Goal: Information Seeking & Learning: Check status

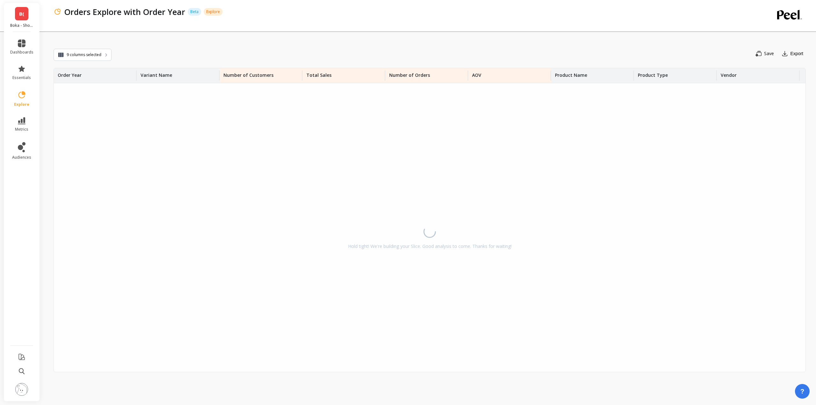
click at [18, 18] on link "B(" at bounding box center [21, 13] width 13 height 13
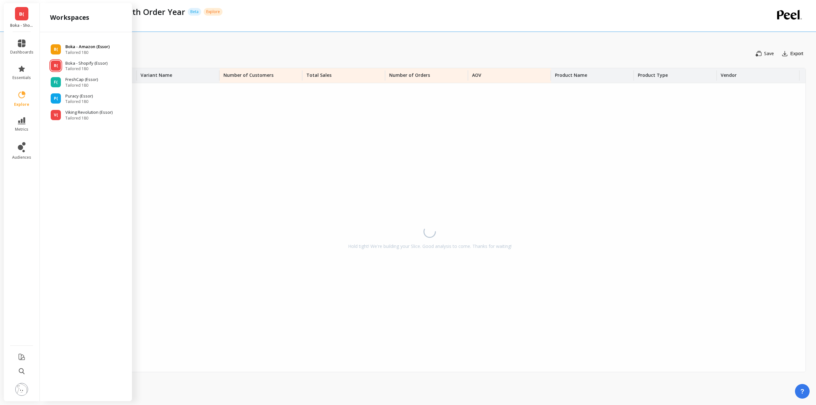
click at [58, 47] on div "B(" at bounding box center [56, 49] width 10 height 10
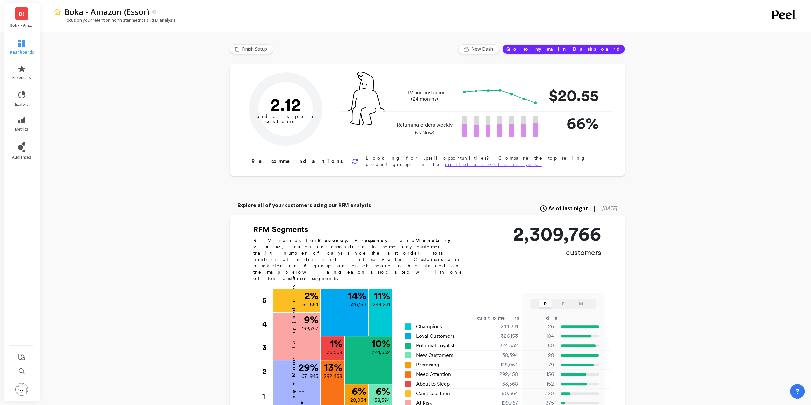
type input "Champions"
type input "244231"
click at [24, 126] on link "metrics" at bounding box center [22, 124] width 25 height 15
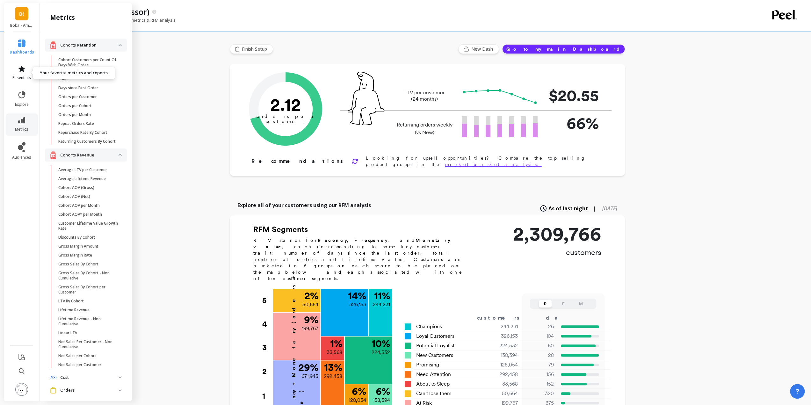
click at [17, 68] on link "essentials" at bounding box center [22, 72] width 25 height 15
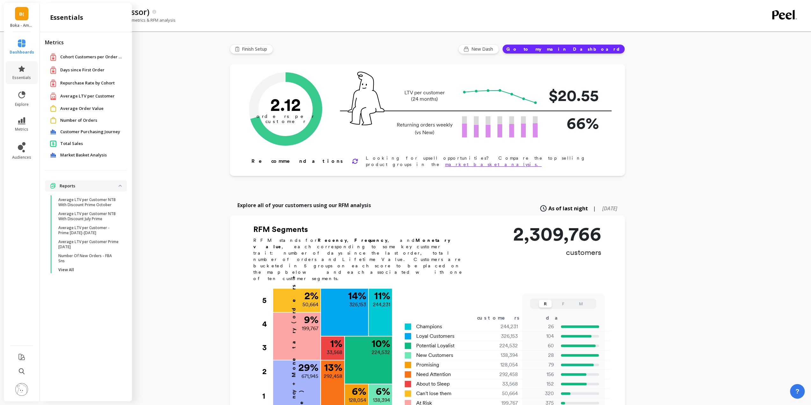
click at [81, 122] on span "Number of Orders" at bounding box center [78, 120] width 37 height 6
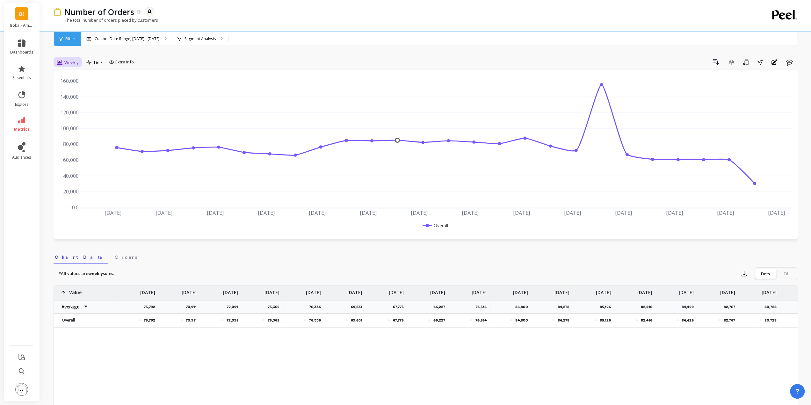
click at [75, 62] on span "Weekly" at bounding box center [71, 63] width 14 height 6
click at [77, 112] on div "Monthly" at bounding box center [77, 113] width 36 height 6
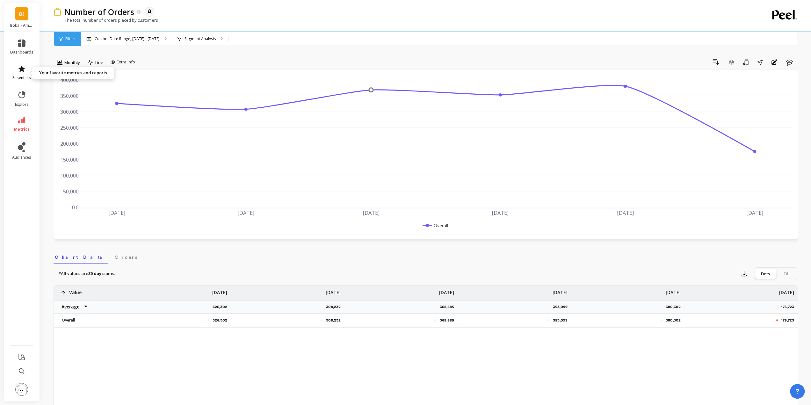
click at [20, 68] on icon at bounding box center [21, 69] width 6 height 6
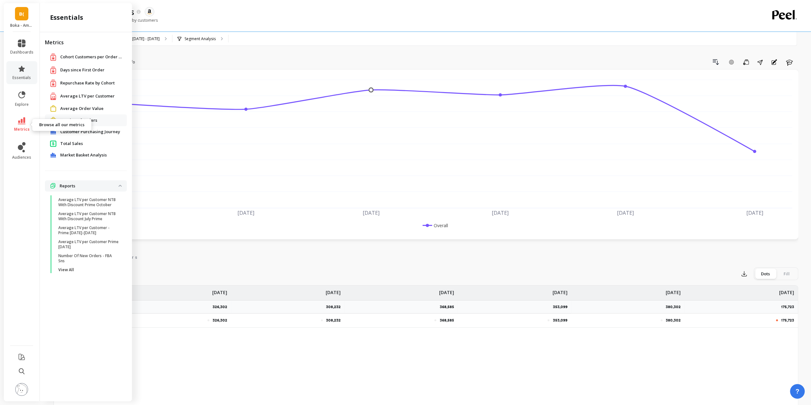
click at [26, 123] on link "metrics" at bounding box center [21, 124] width 23 height 15
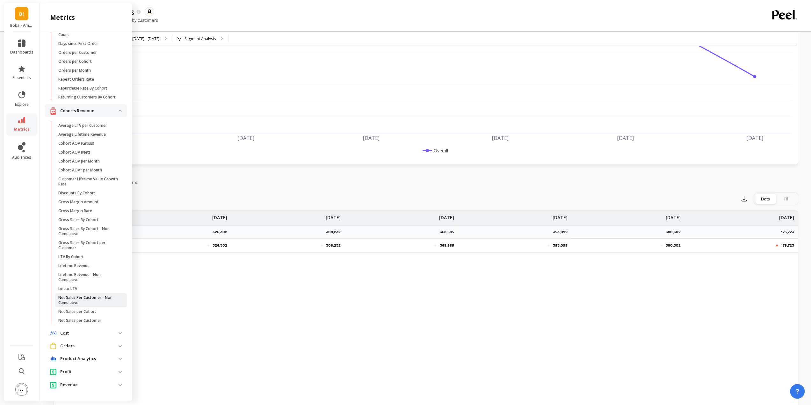
scroll to position [159, 0]
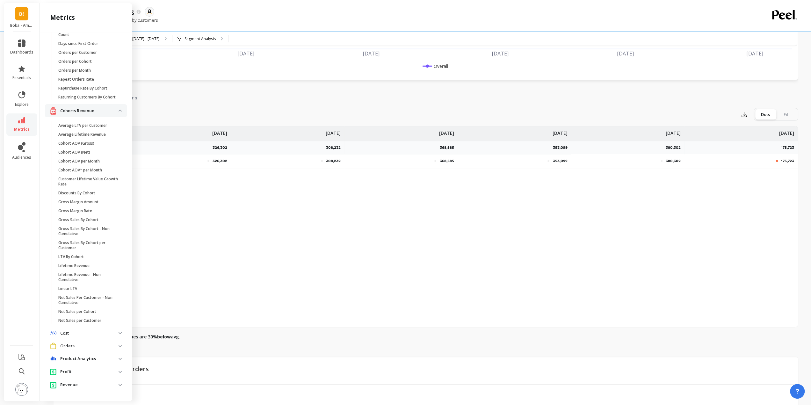
click at [82, 347] on p "Orders" at bounding box center [89, 346] width 58 height 6
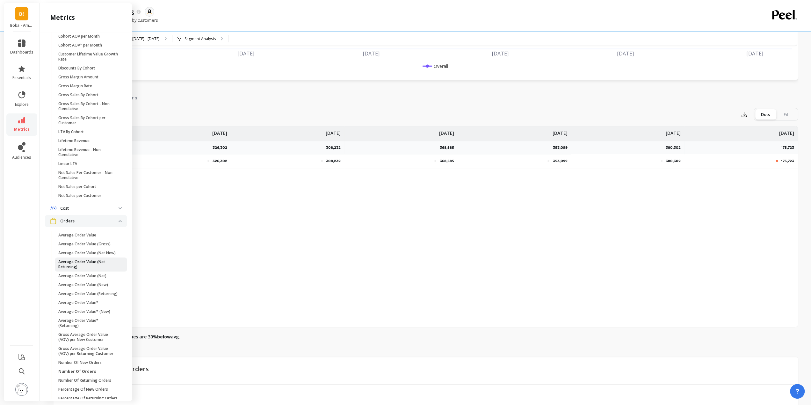
scroll to position [240, 0]
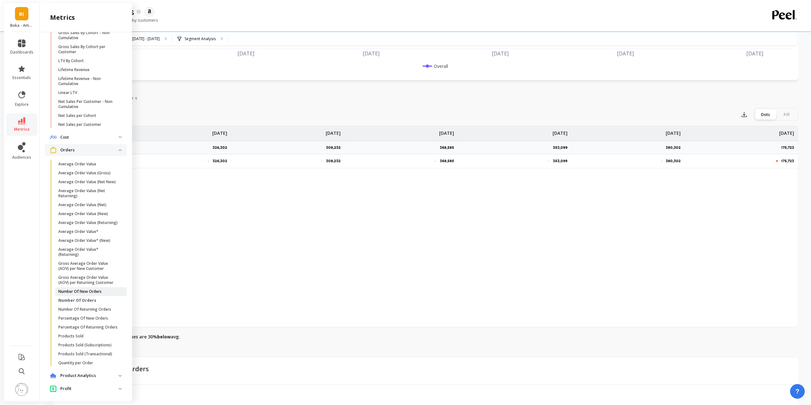
click at [85, 294] on p "Number Of New Orders" at bounding box center [79, 291] width 43 height 5
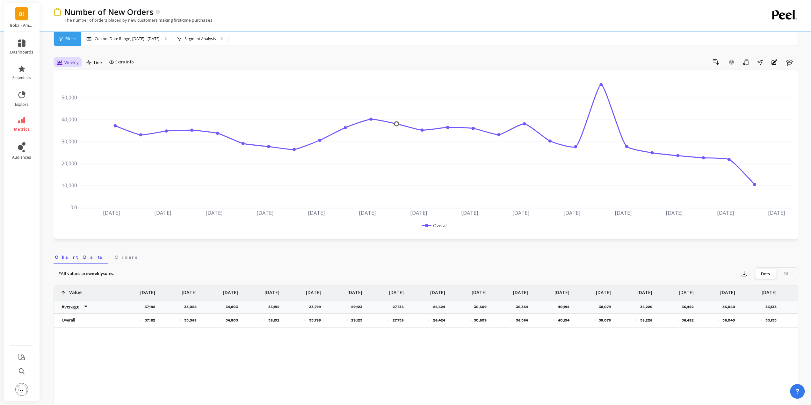
click at [66, 62] on span "Weekly" at bounding box center [71, 63] width 14 height 6
click at [80, 114] on div "Monthly" at bounding box center [77, 113] width 36 height 6
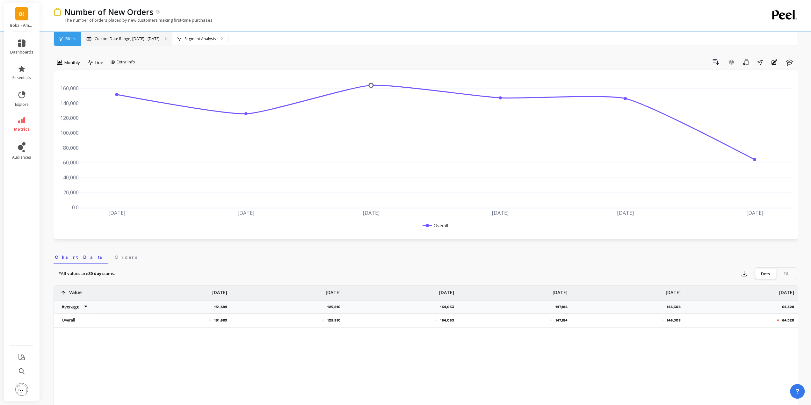
click at [147, 40] on p "Custom Date Range, [DATE] - [DATE]" at bounding box center [127, 38] width 65 height 5
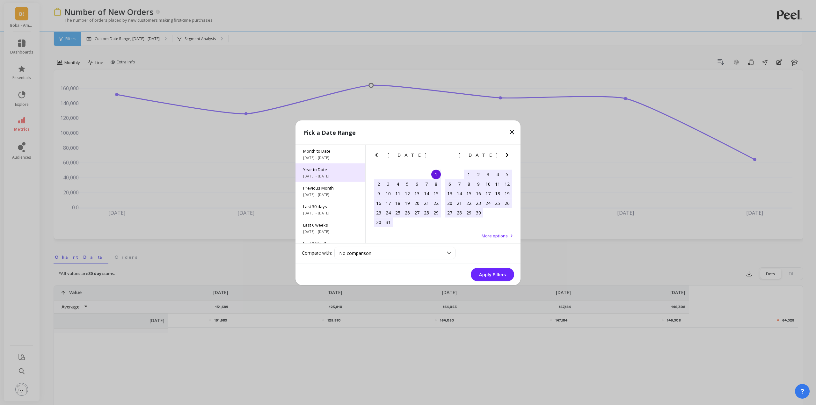
click at [326, 177] on span "[DATE] - [DATE]" at bounding box center [330, 175] width 54 height 5
click at [499, 272] on button "Apply Filters" at bounding box center [492, 274] width 43 height 13
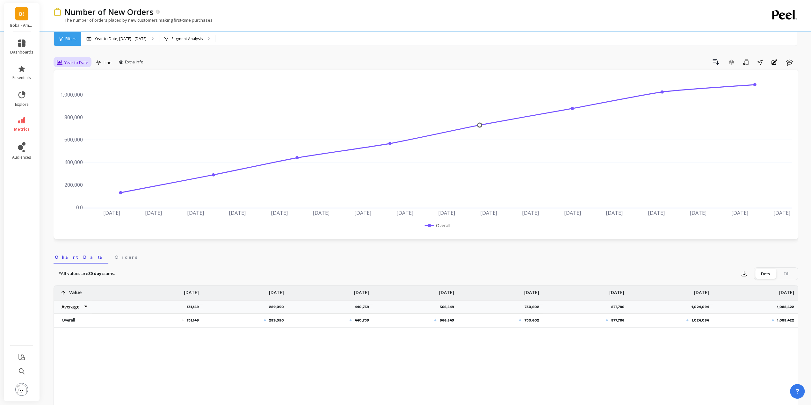
click at [80, 64] on span "Year to Date" at bounding box center [76, 63] width 24 height 6
click at [64, 113] on div "Monthly" at bounding box center [77, 113] width 36 height 6
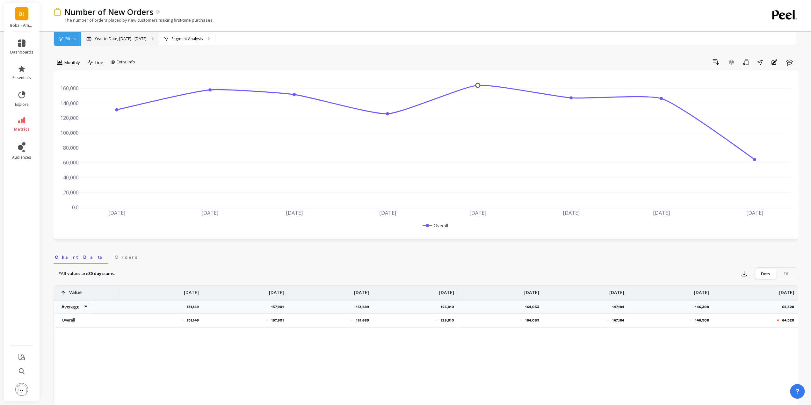
click at [124, 40] on p "Year to Date, [DATE] - [DATE]" at bounding box center [121, 38] width 52 height 5
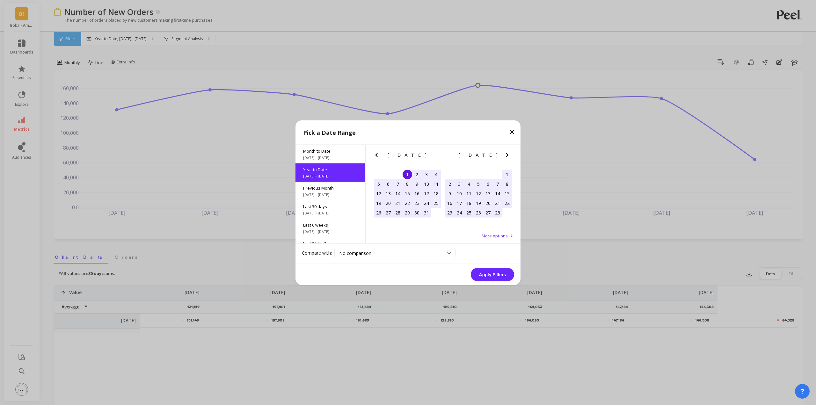
click at [373, 151] on icon "Previous Month" at bounding box center [376, 155] width 8 height 8
click at [376, 153] on icon "Previous Month" at bounding box center [376, 155] width 8 height 8
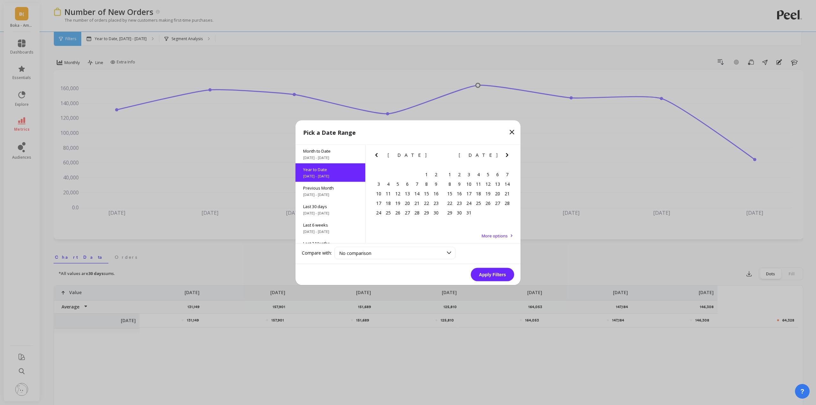
click at [377, 154] on icon "Previous Month" at bounding box center [376, 155] width 8 height 8
click at [376, 156] on icon "Previous Month" at bounding box center [376, 155] width 2 height 4
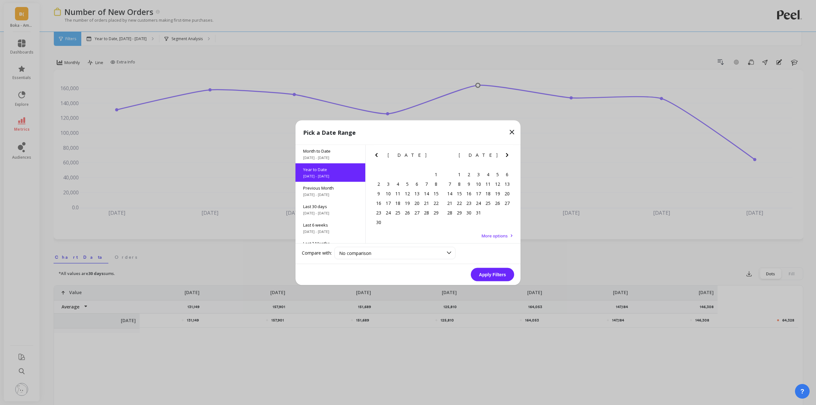
click at [507, 156] on icon "Next Month" at bounding box center [507, 155] width 2 height 4
click at [418, 175] on div "1" at bounding box center [417, 175] width 10 height 10
click at [506, 153] on icon "Next Month" at bounding box center [507, 155] width 2 height 4
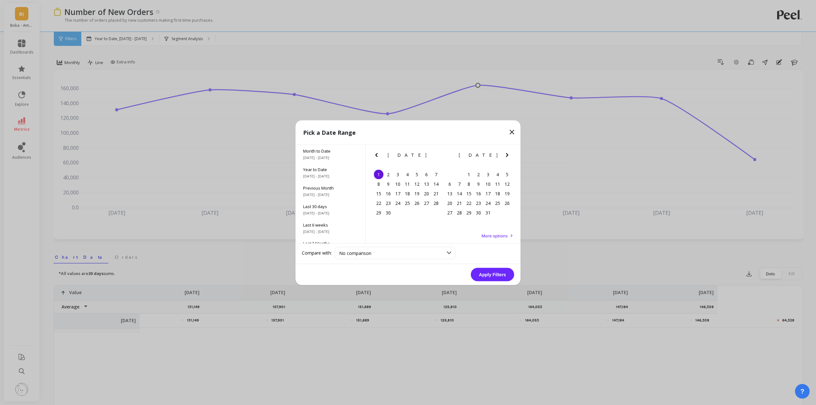
click at [506, 153] on icon "Next Month" at bounding box center [507, 155] width 2 height 4
click at [377, 154] on icon "Previous Month" at bounding box center [376, 155] width 8 height 8
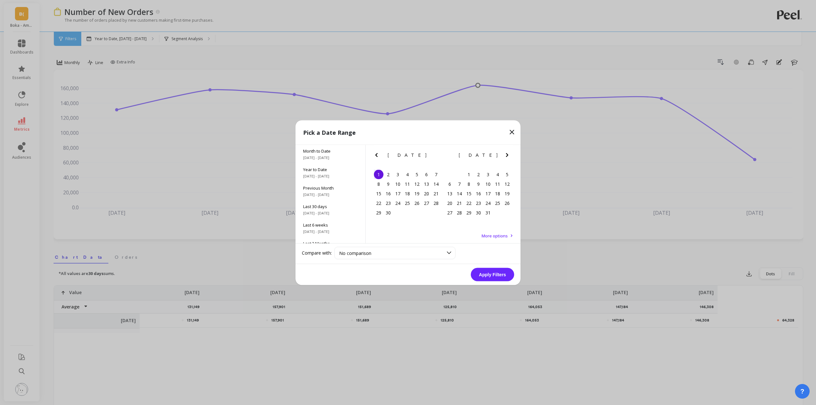
click at [377, 154] on icon "Previous Month" at bounding box center [376, 155] width 8 height 8
click at [388, 174] on div "1" at bounding box center [388, 175] width 10 height 10
click at [506, 155] on icon "Next Month" at bounding box center [507, 155] width 8 height 8
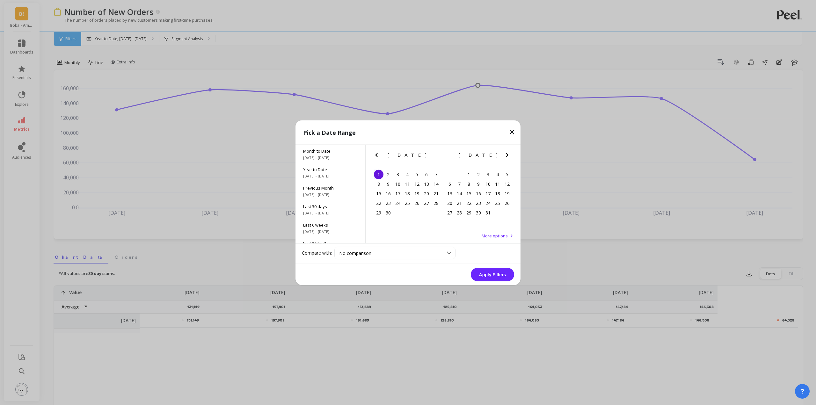
click at [506, 155] on icon "Next Month" at bounding box center [507, 155] width 8 height 8
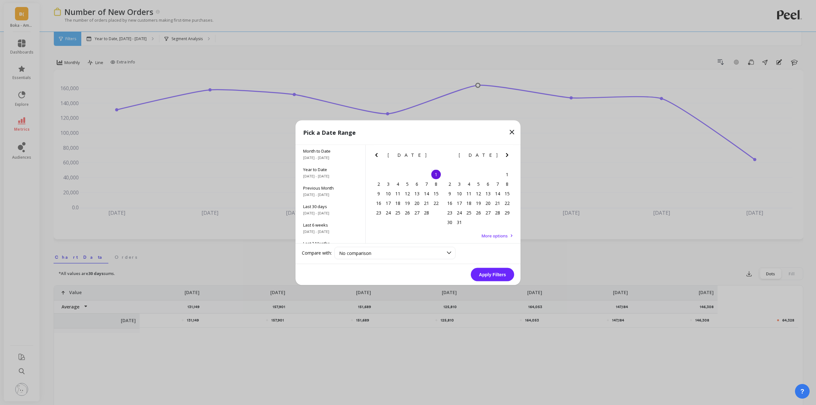
click at [506, 155] on icon "Next Month" at bounding box center [507, 155] width 8 height 8
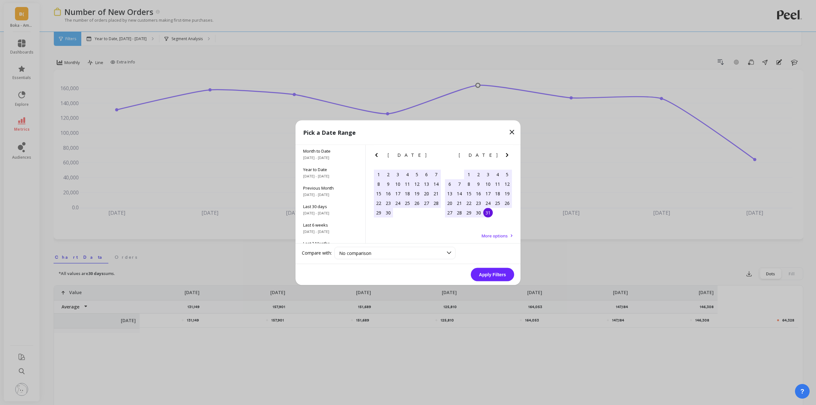
click at [486, 213] on div "31" at bounding box center [488, 213] width 10 height 10
click at [495, 274] on button "Apply Filters" at bounding box center [492, 274] width 43 height 13
